Goal: Transaction & Acquisition: Download file/media

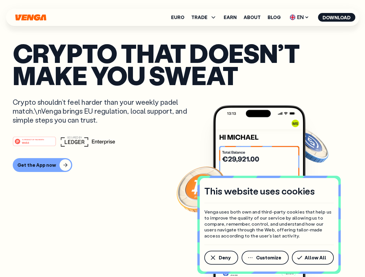
click at [182, 139] on div "#1 PRODUCT OF THE MONTH Web3" at bounding box center [183, 141] width 340 height 10
click at [221, 258] on span "Deny" at bounding box center [225, 258] width 12 height 5
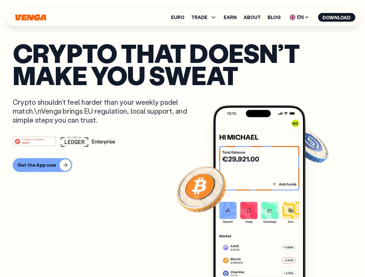
click at [266, 258] on img at bounding box center [259, 203] width 92 height 194
click at [314, 258] on article "Crypto that doesn’t make you sweat Crypto shouldn’t feel harder than your weekl…" at bounding box center [183, 150] width 340 height 217
click at [206, 17] on span "TRADE" at bounding box center [199, 17] width 16 height 5
click at [299, 17] on span "EN" at bounding box center [299, 17] width 23 height 9
click at [337, 17] on button "Download" at bounding box center [336, 17] width 37 height 9
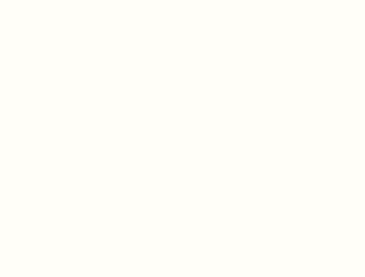
click at [182, 0] on html "This website uses cookies Venga uses both own and third-party cookies that help…" at bounding box center [182, 0] width 365 height 0
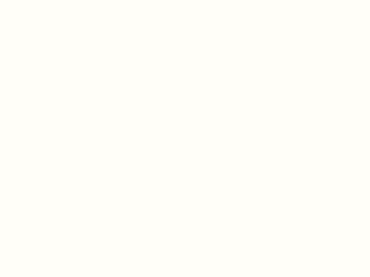
click at [42, 0] on html "This website uses cookies Venga uses both own and third-party cookies that help…" at bounding box center [185, 0] width 370 height 0
click at [35, 0] on html "This website uses cookies Venga uses both own and third-party cookies that help…" at bounding box center [185, 0] width 370 height 0
